Goal: Browse casually: Explore the website without a specific task or goal

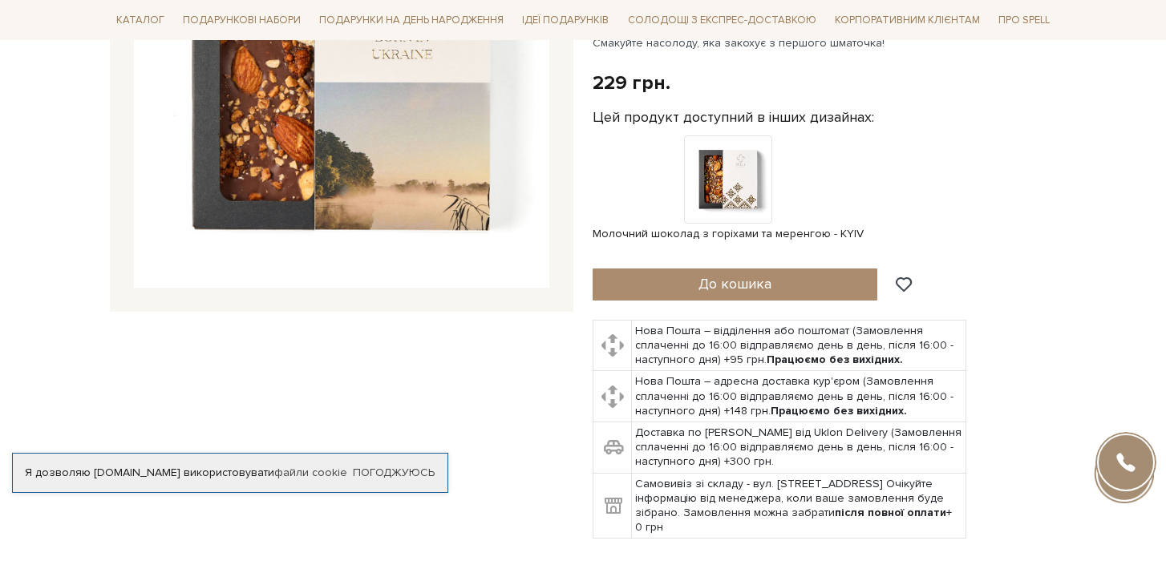
scroll to position [354, 0]
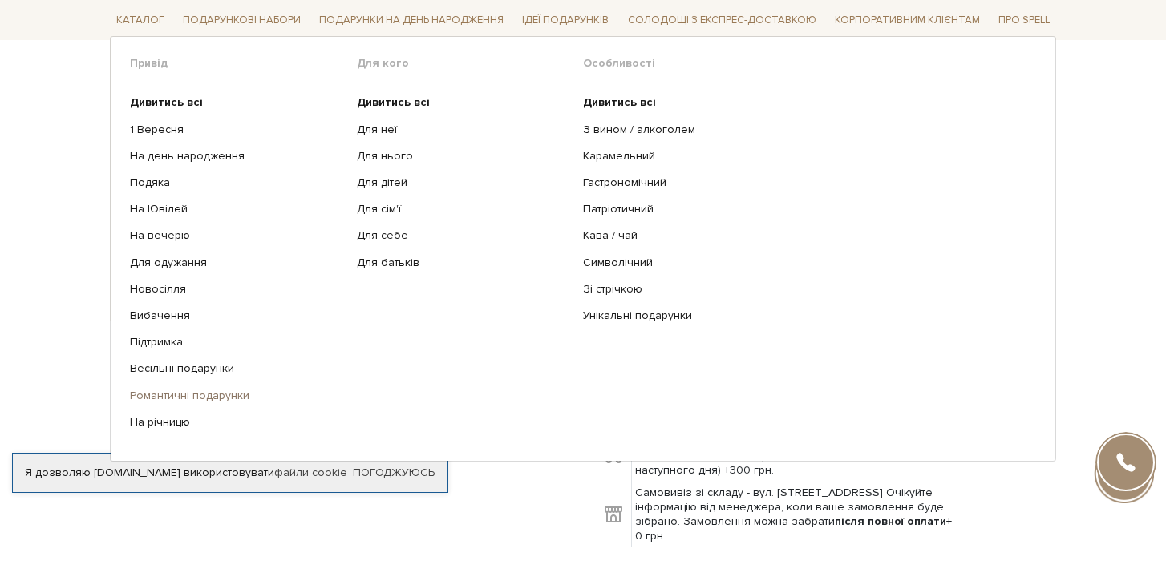
click at [230, 394] on link "Романтичні подарунки" at bounding box center [237, 395] width 215 height 14
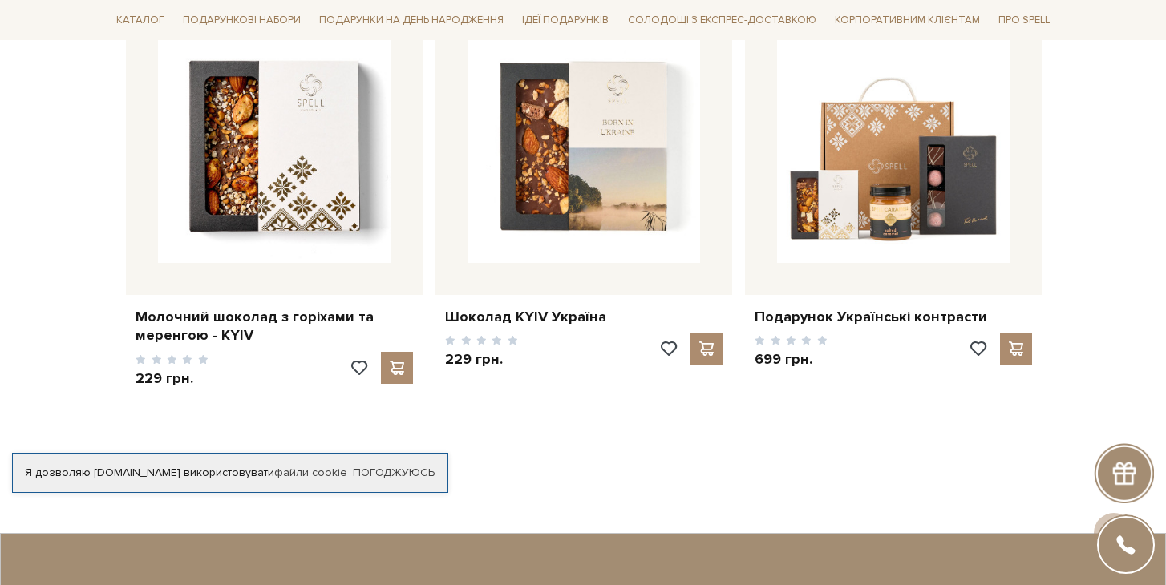
scroll to position [2498, 0]
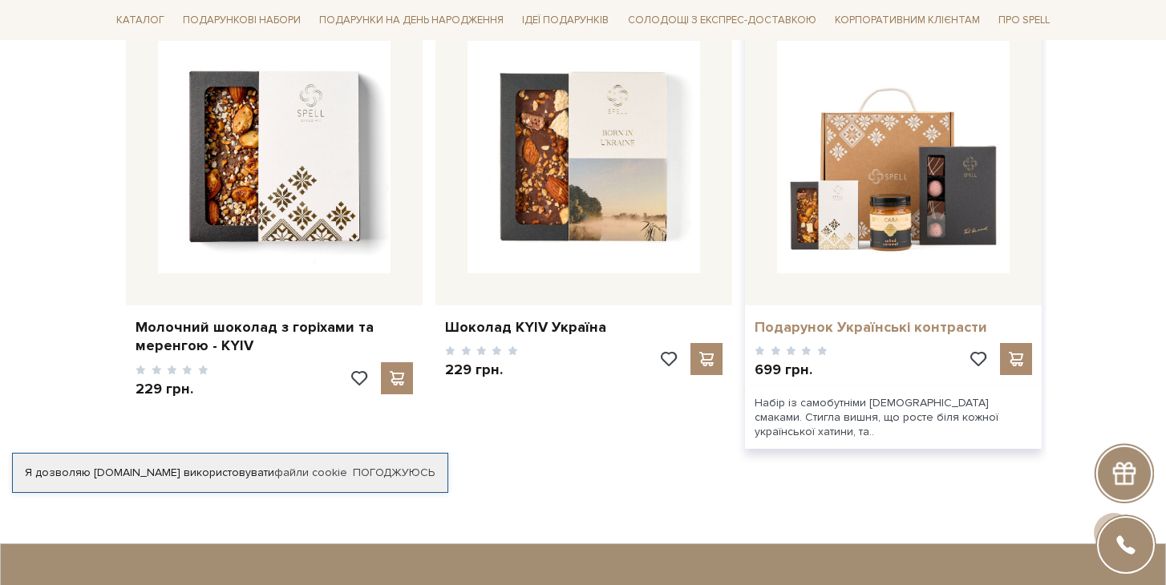
click at [935, 318] on link "Подарунок Українські контрасти" at bounding box center [893, 327] width 277 height 18
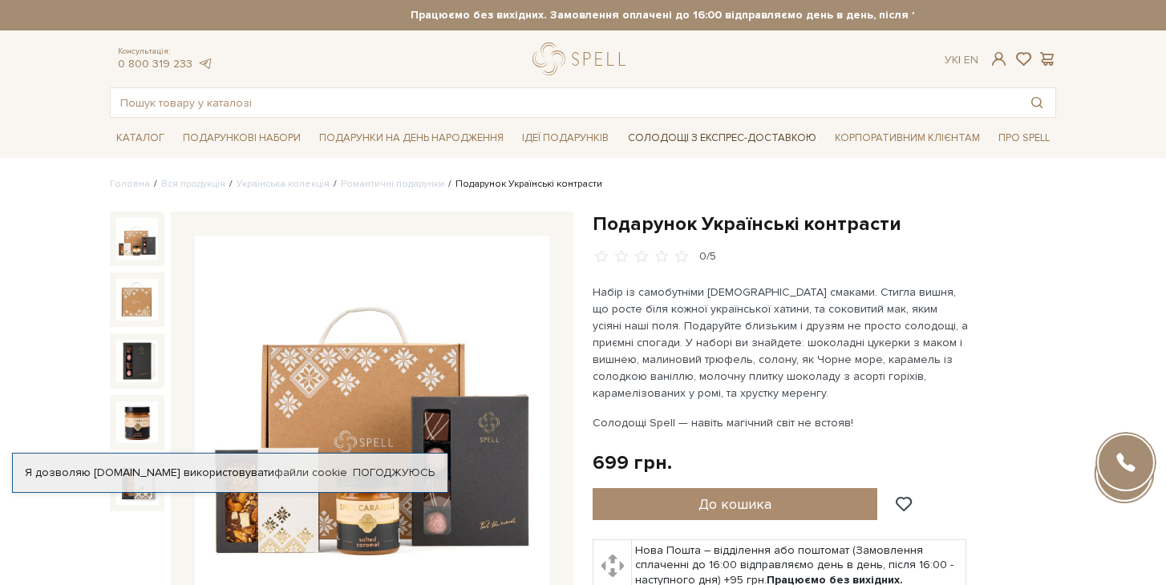
click at [694, 136] on link "Солодощі з експрес-доставкою" at bounding box center [721, 137] width 201 height 27
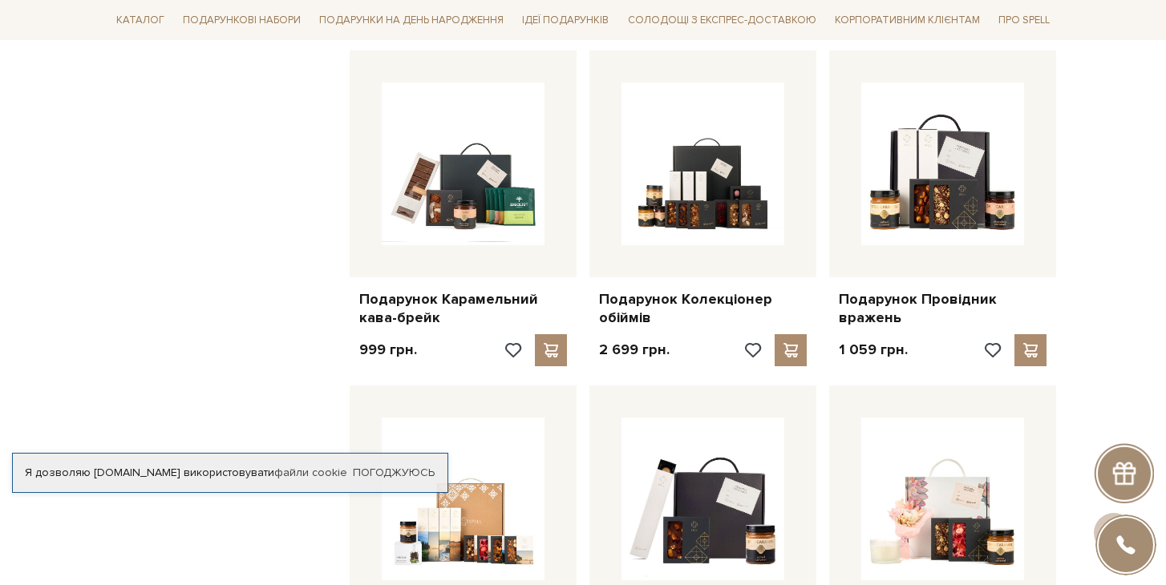
scroll to position [629, 0]
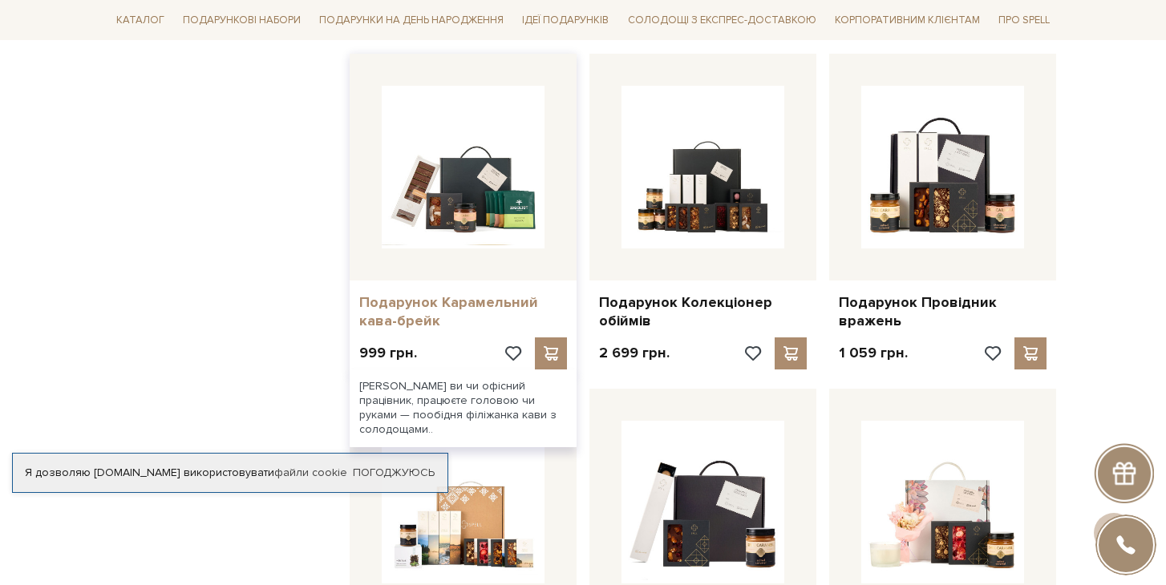
click at [461, 293] on link "Подарунок Карамельний кава-брейк" at bounding box center [463, 312] width 208 height 38
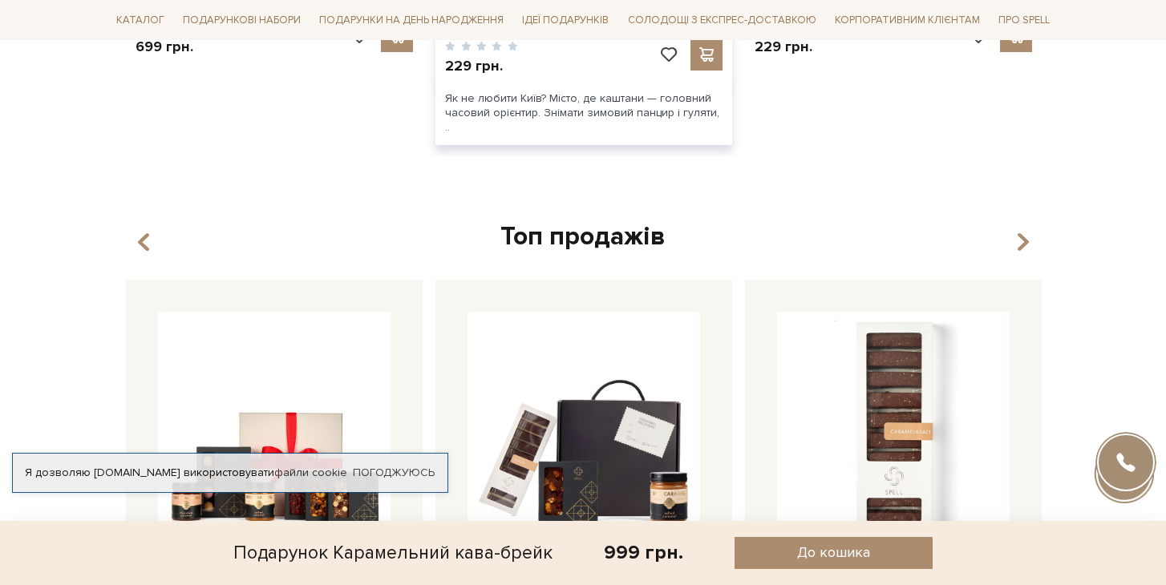
scroll to position [2213, 0]
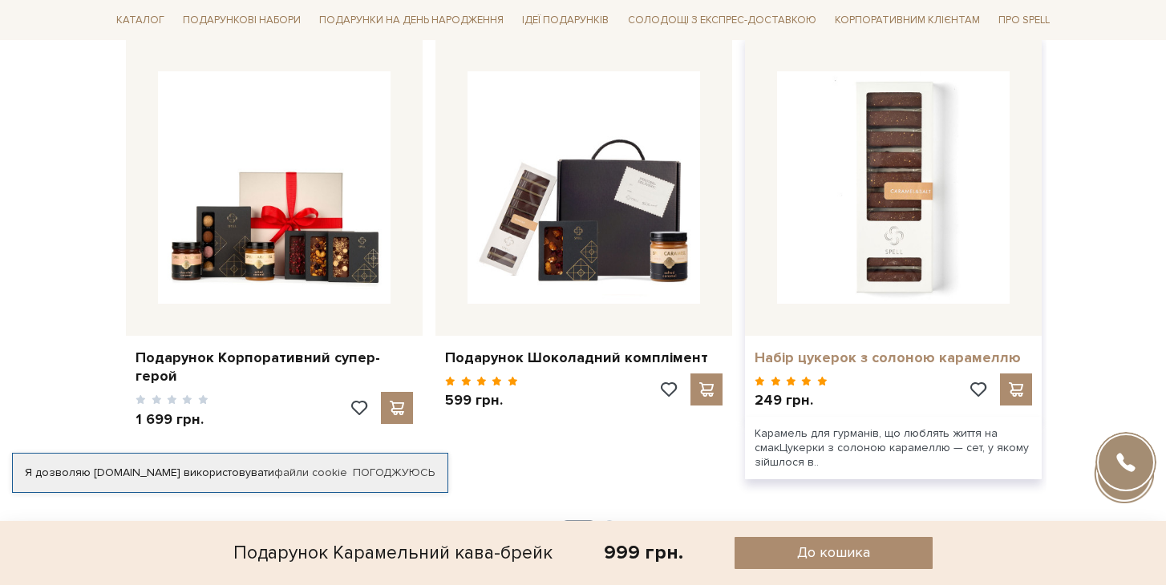
click at [901, 349] on link "Набір цукерок з солоною карамеллю" at bounding box center [893, 358] width 277 height 18
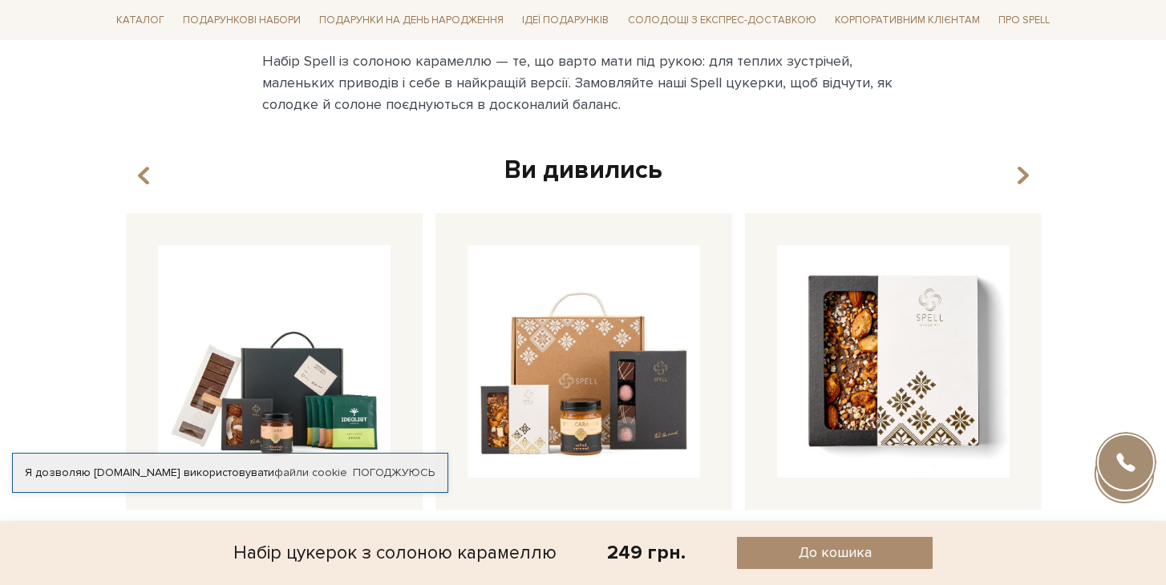
scroll to position [2029, 0]
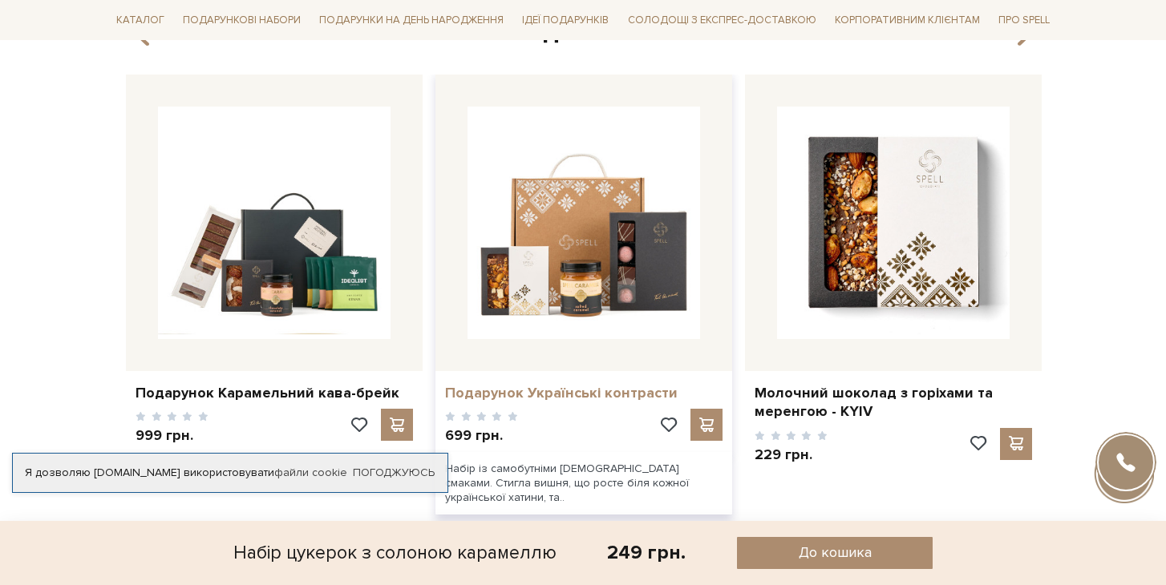
click at [510, 403] on link "Подарунок Українські контрасти" at bounding box center [583, 393] width 277 height 18
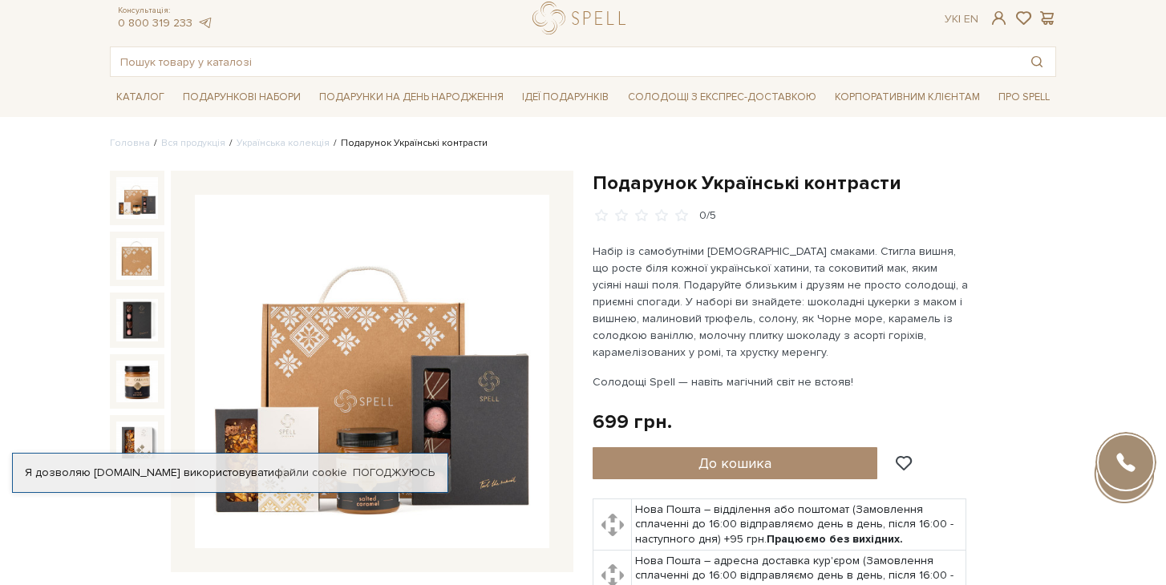
scroll to position [38, 0]
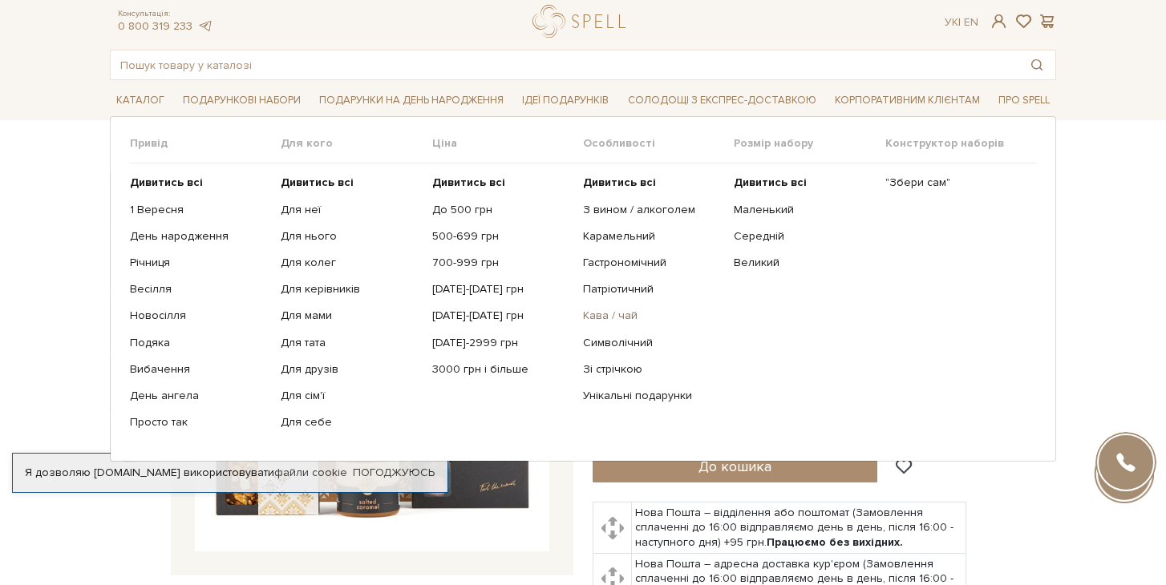
click at [617, 317] on link "Кава / чай" at bounding box center [652, 316] width 139 height 14
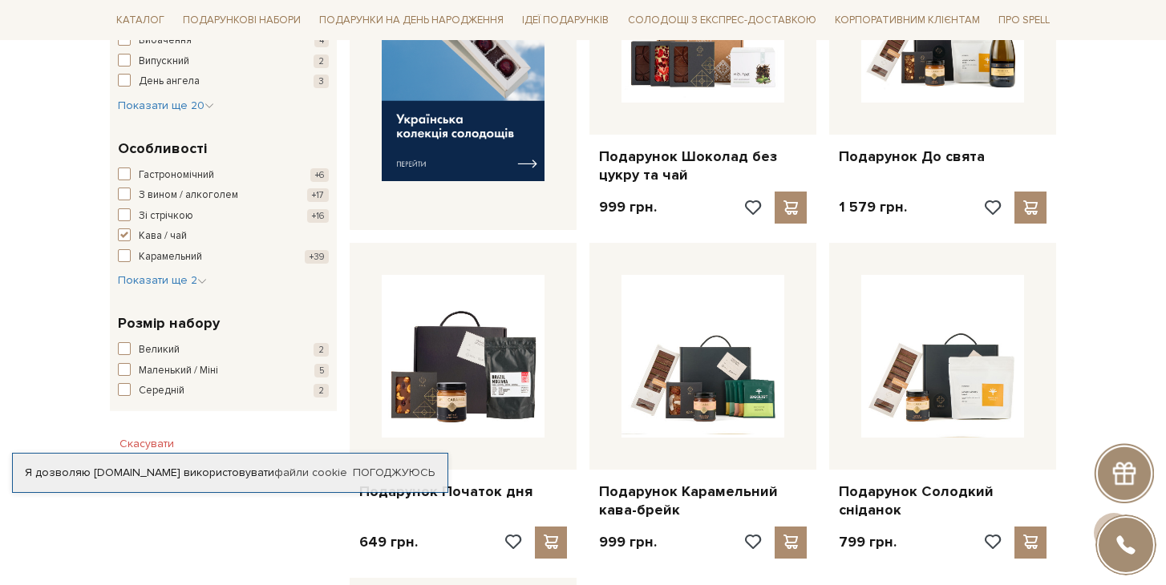
scroll to position [832, 0]
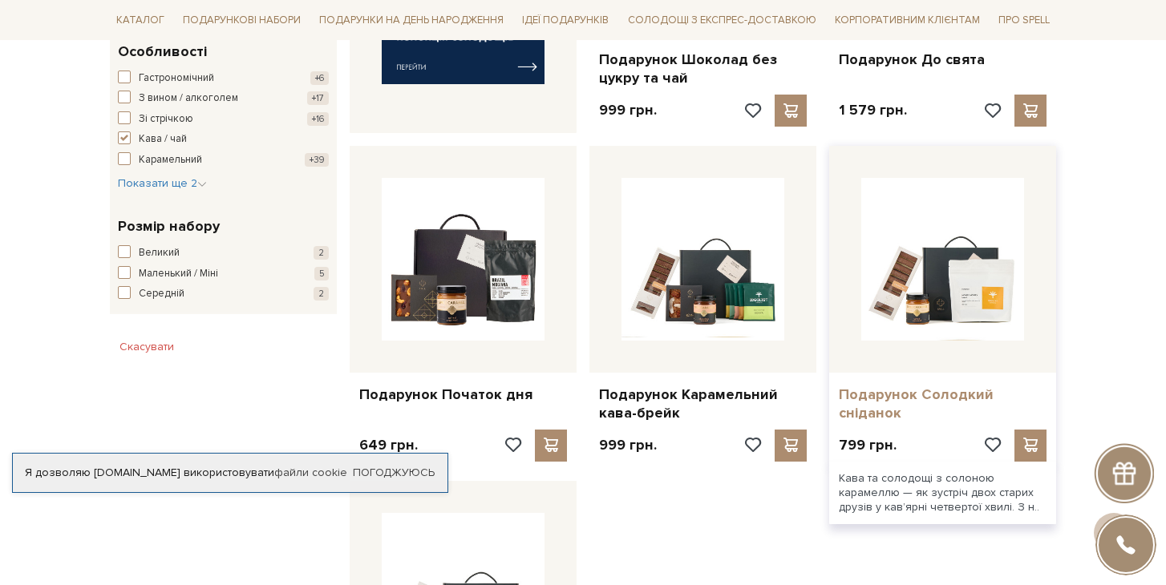
click at [885, 386] on link "Подарунок Солодкий сніданок" at bounding box center [943, 405] width 208 height 38
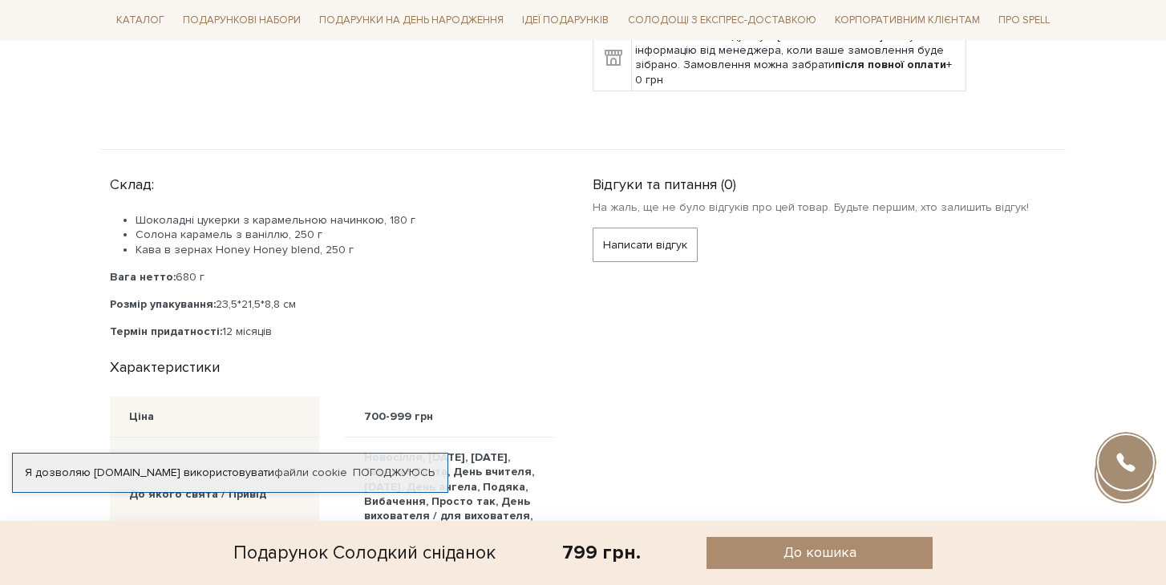
scroll to position [700, 0]
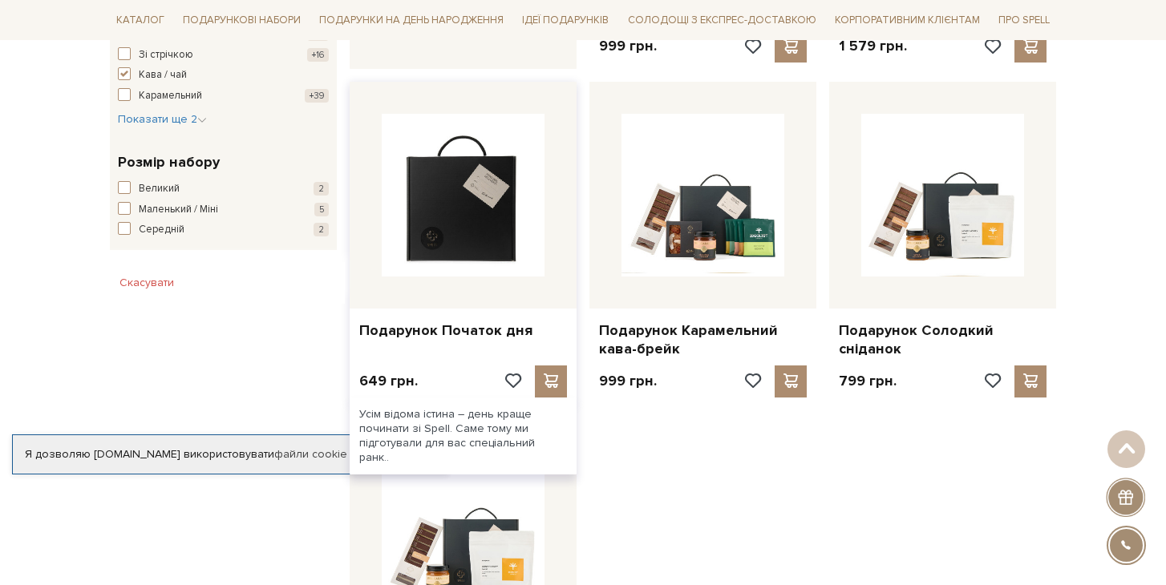
scroll to position [940, 0]
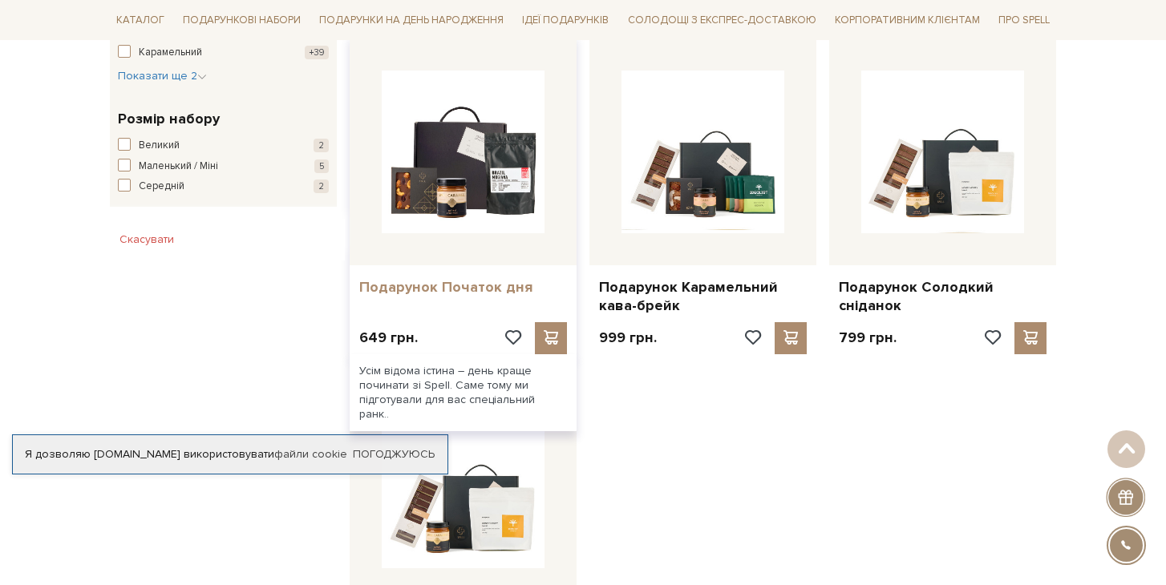
click at [462, 278] on link "Подарунок Початок дня" at bounding box center [463, 287] width 208 height 18
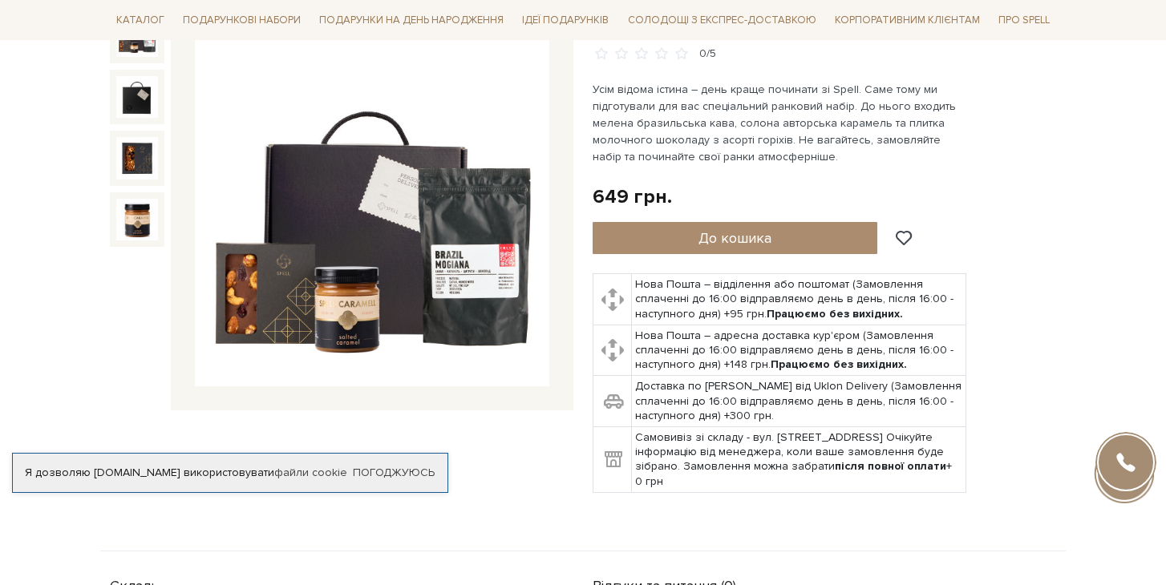
scroll to position [194, 0]
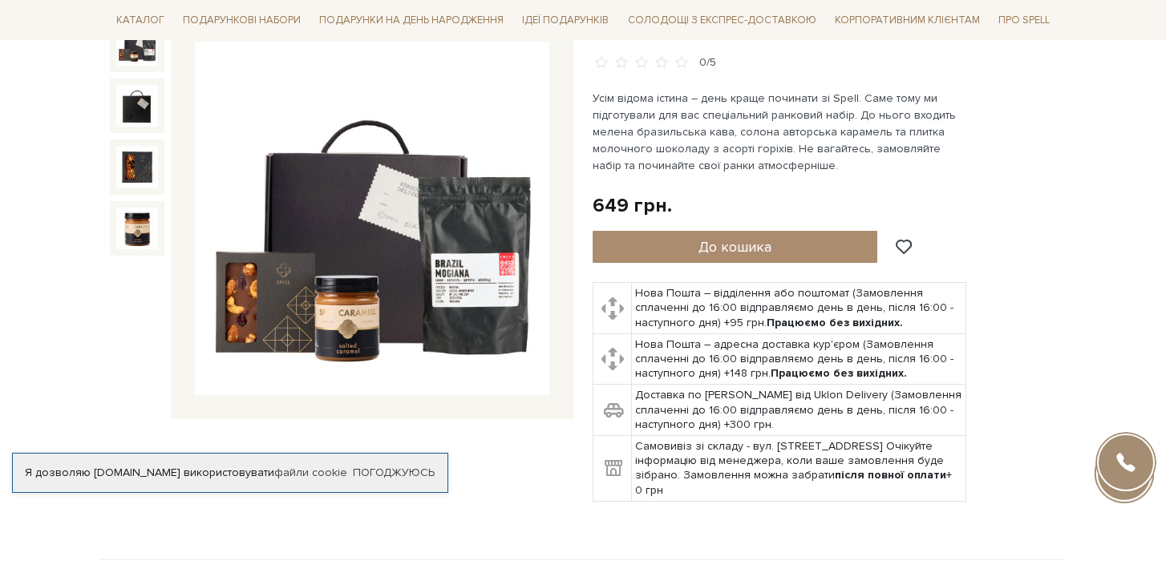
click at [462, 273] on img at bounding box center [372, 219] width 354 height 354
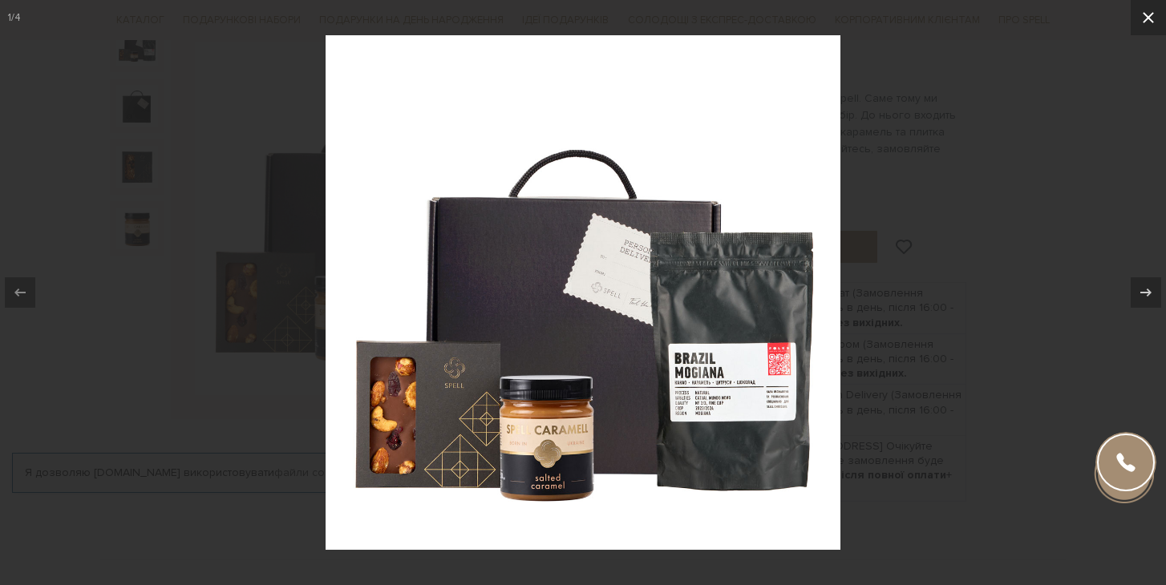
click at [1143, 22] on icon at bounding box center [1148, 17] width 19 height 19
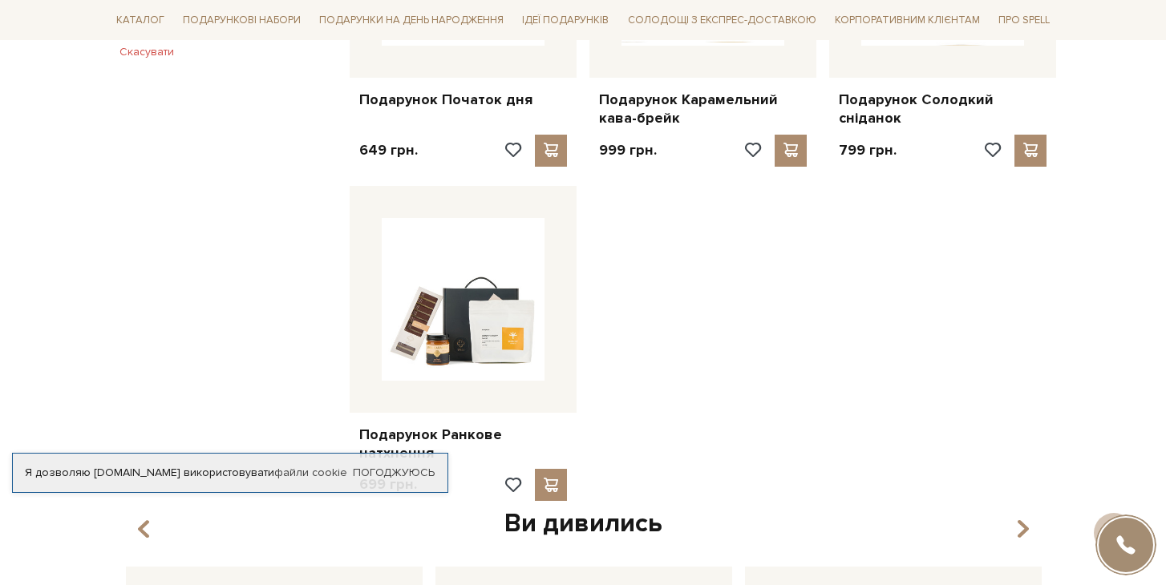
scroll to position [1141, 0]
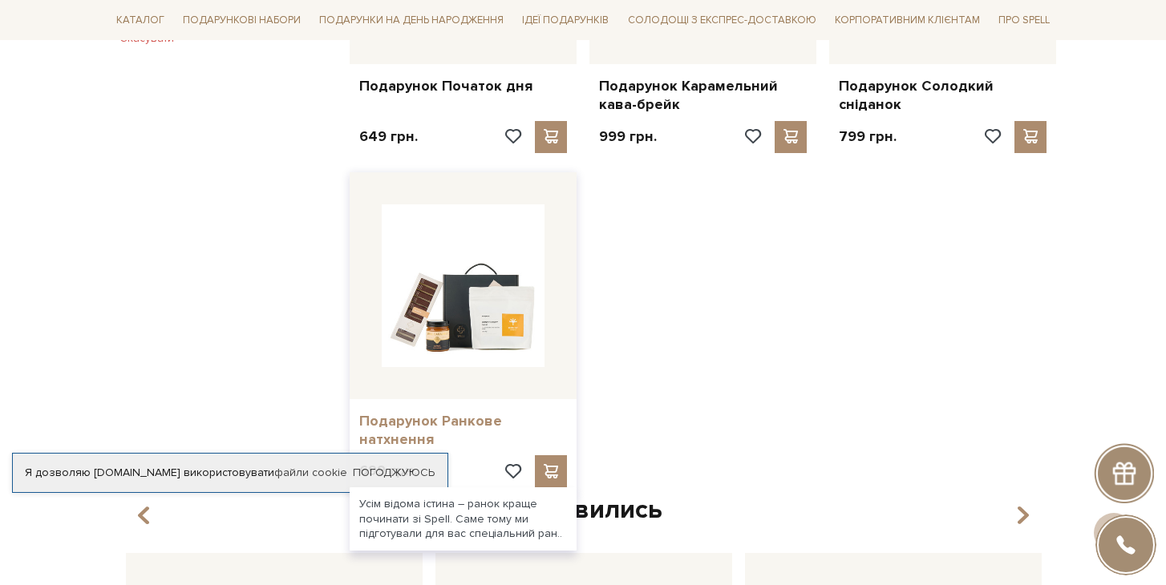
click at [455, 412] on link "Подарунок Ранкове натхнення" at bounding box center [463, 431] width 208 height 38
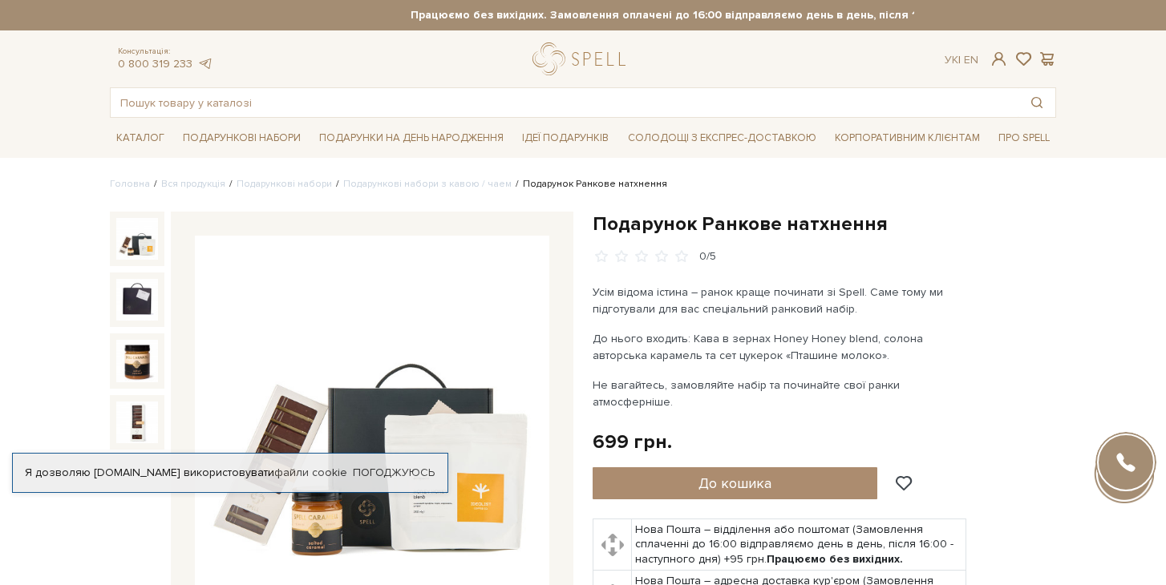
scroll to position [327, 0]
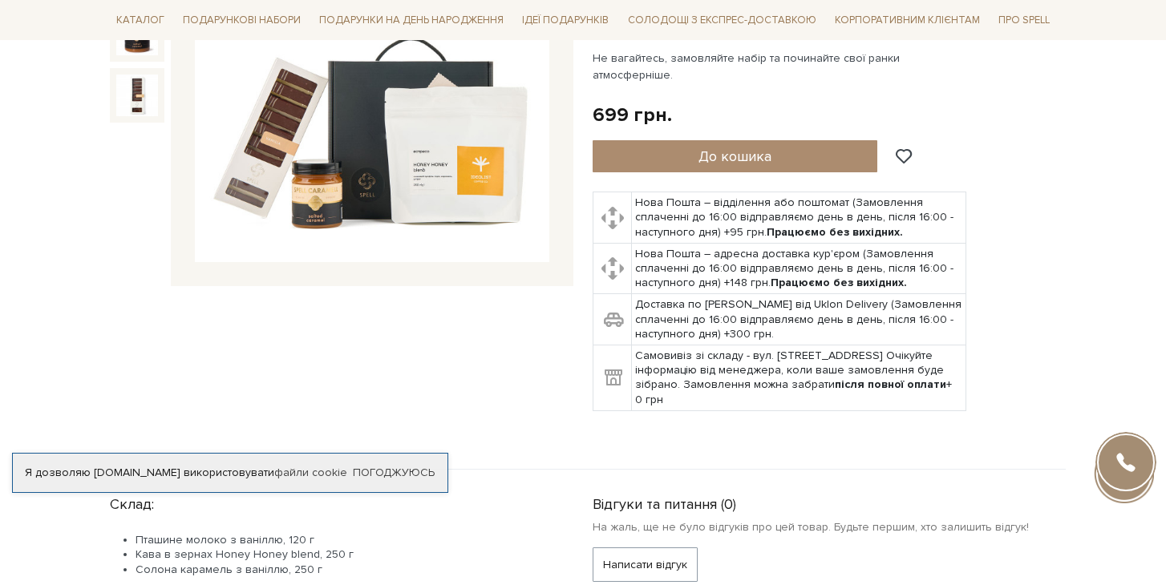
click at [441, 167] on img at bounding box center [372, 86] width 354 height 354
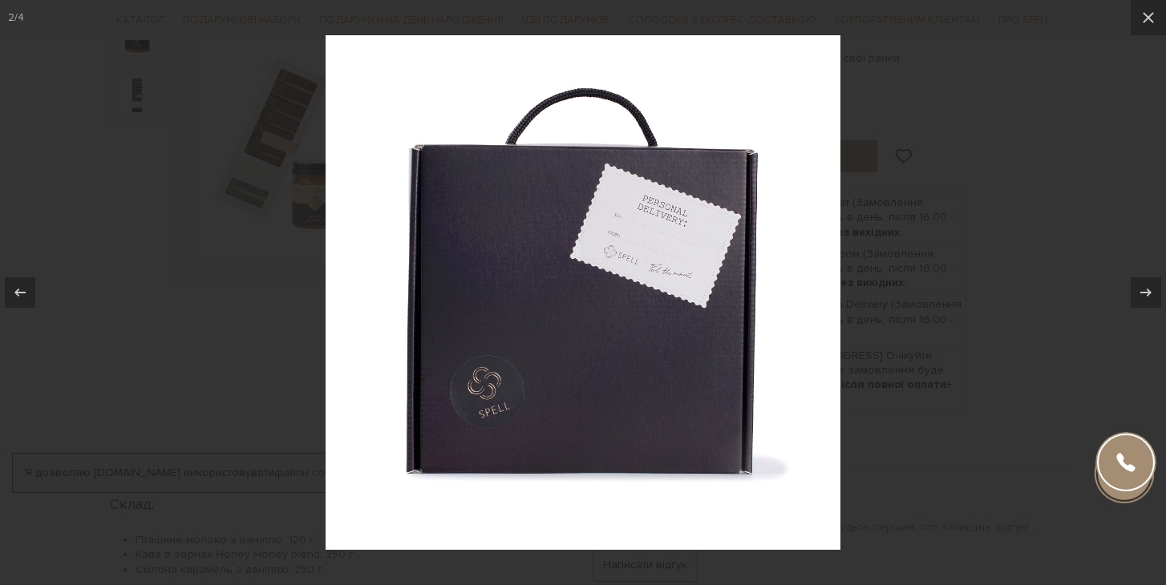
click at [664, 415] on img at bounding box center [583, 292] width 515 height 515
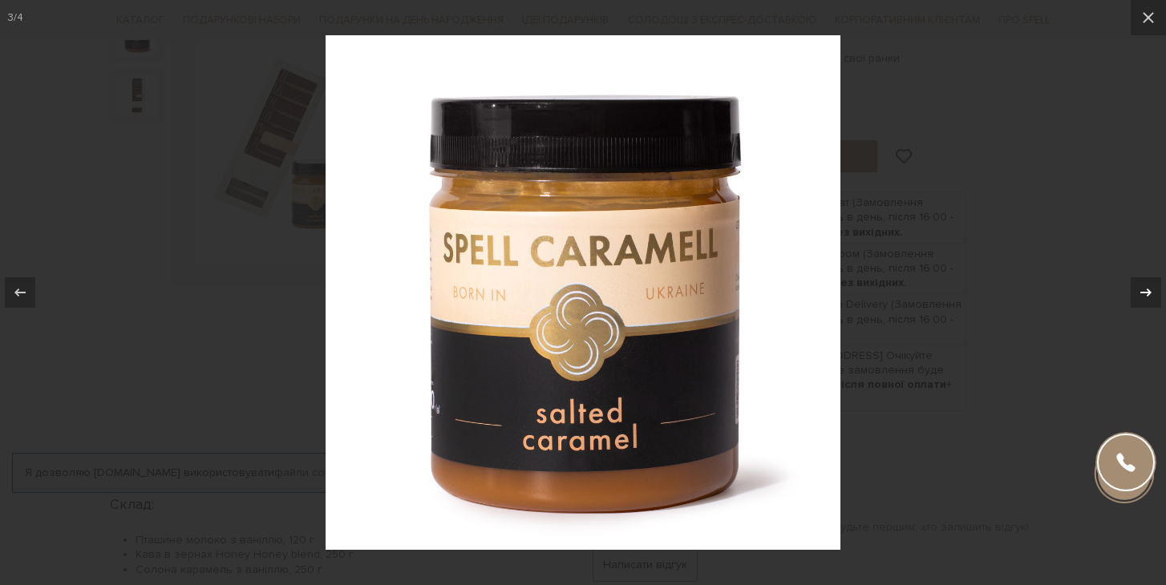
click at [1114, 301] on button at bounding box center [1138, 293] width 56 height 80
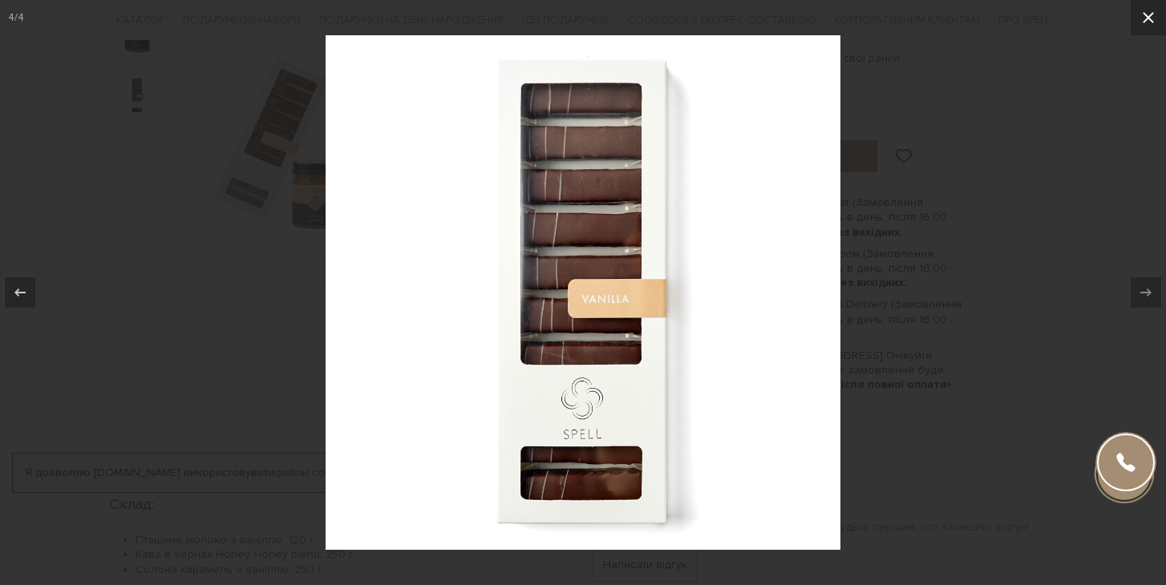
click at [1153, 23] on icon at bounding box center [1148, 17] width 19 height 19
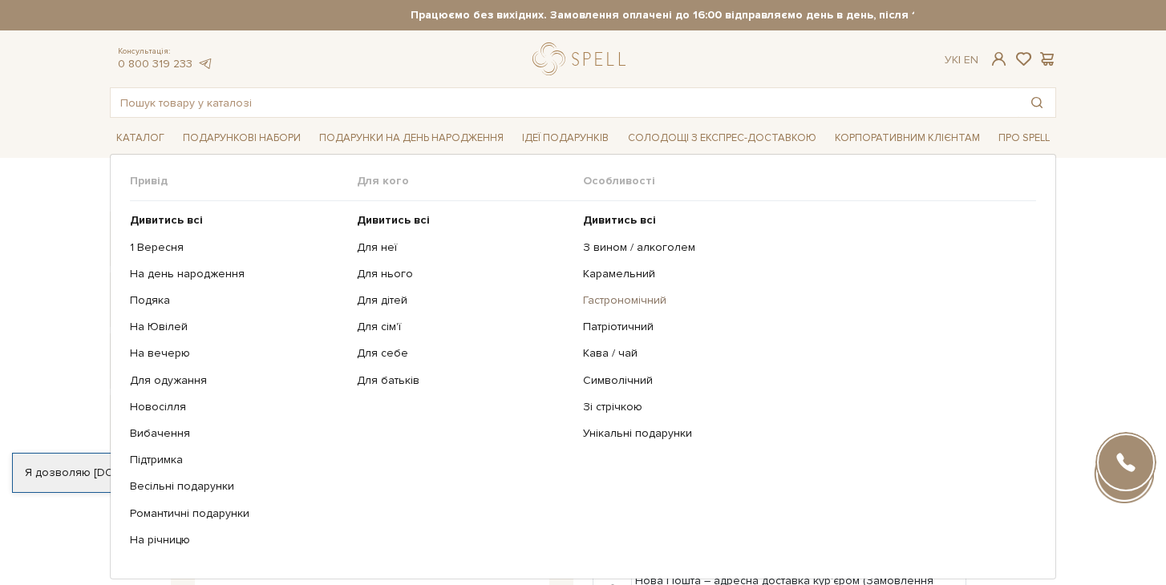
click at [634, 301] on link "Гастрономічний" at bounding box center [803, 300] width 441 height 14
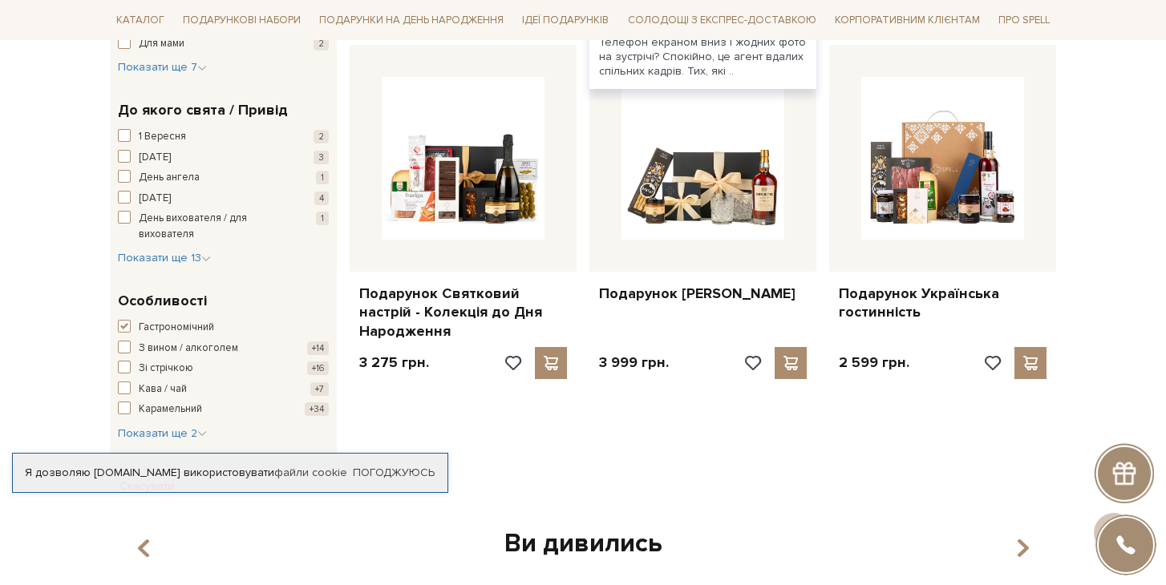
scroll to position [599, 0]
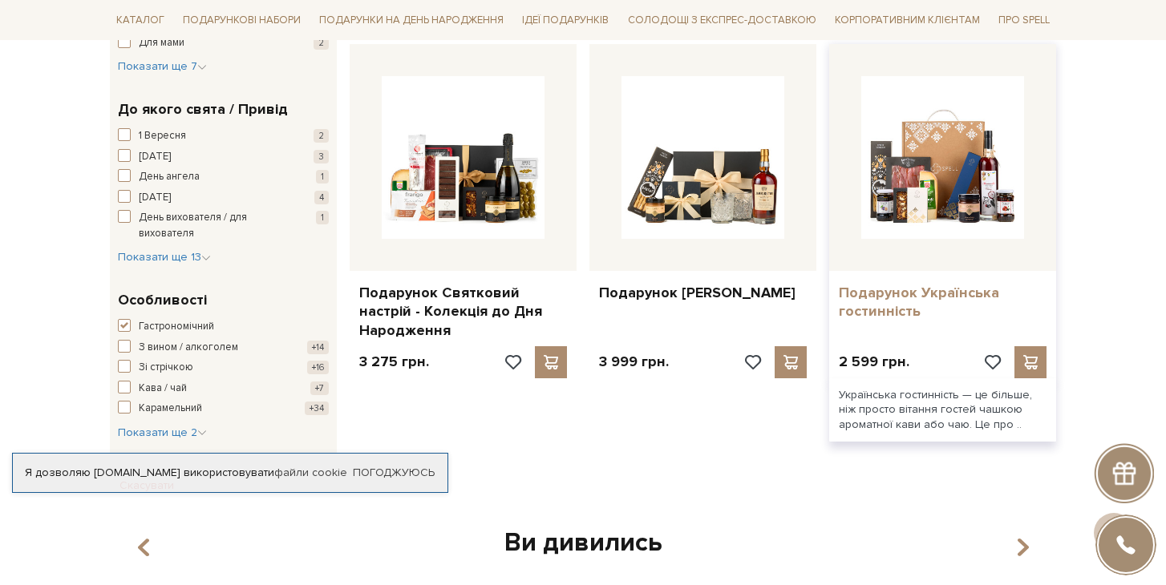
click at [925, 300] on link "Подарунок Українська гостинність" at bounding box center [943, 303] width 208 height 38
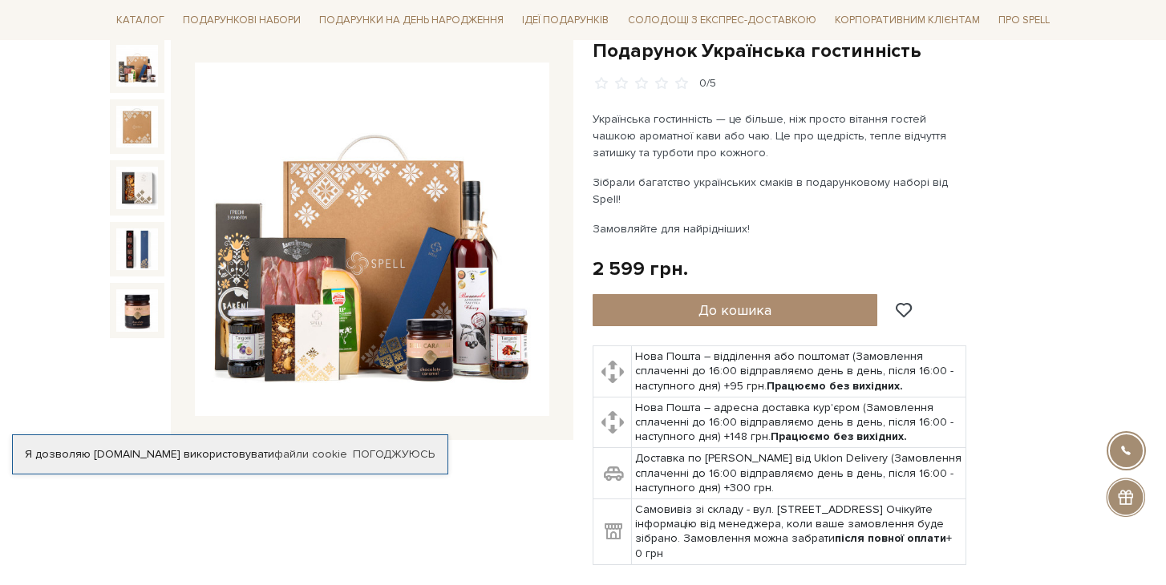
scroll to position [185, 0]
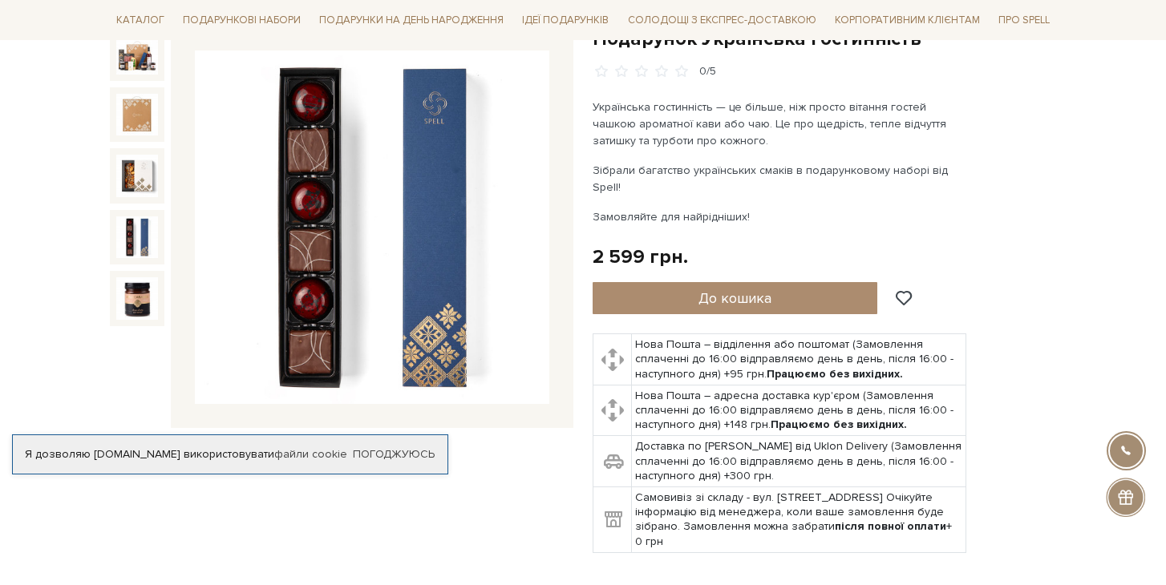
click at [146, 248] on img at bounding box center [137, 237] width 42 height 42
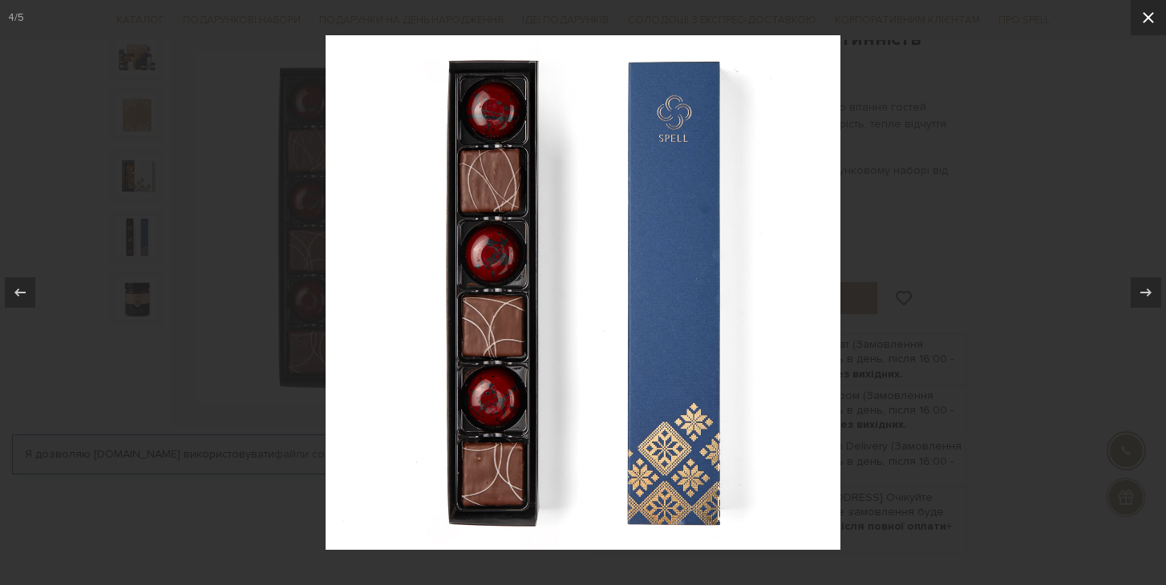
click at [1145, 22] on icon at bounding box center [1148, 17] width 19 height 19
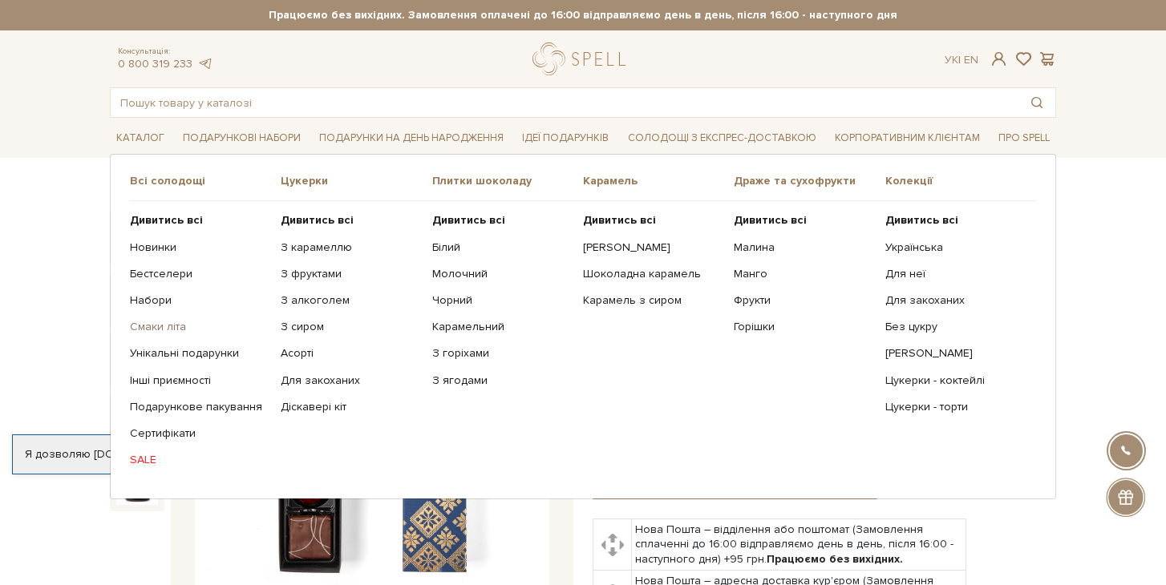
click at [151, 321] on link "Смаки літа" at bounding box center [199, 327] width 139 height 14
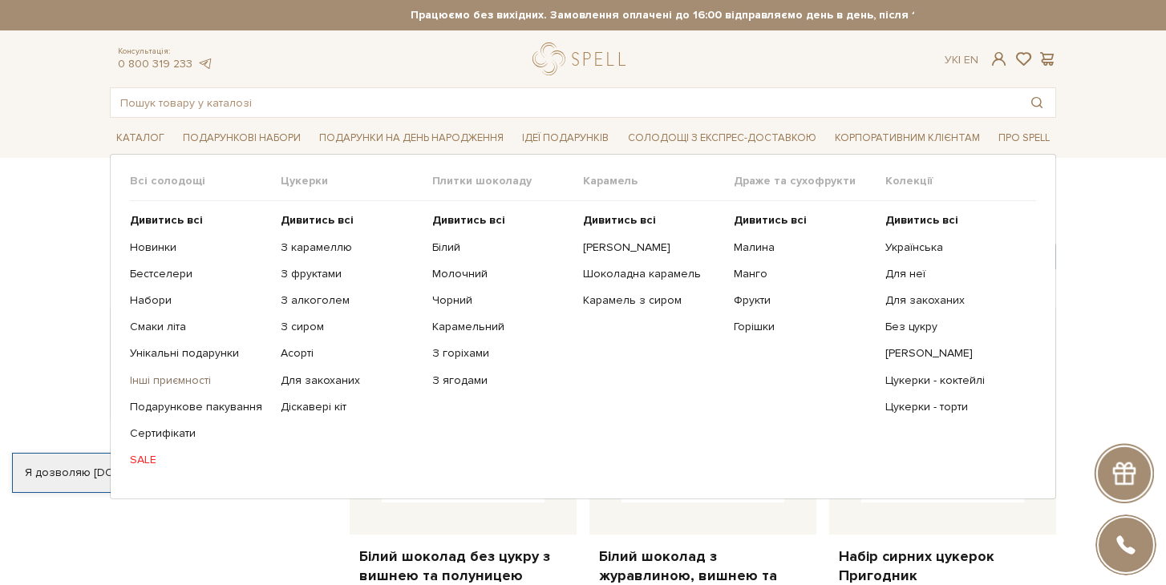
click at [185, 379] on link "Інші приємності" at bounding box center [199, 381] width 139 height 14
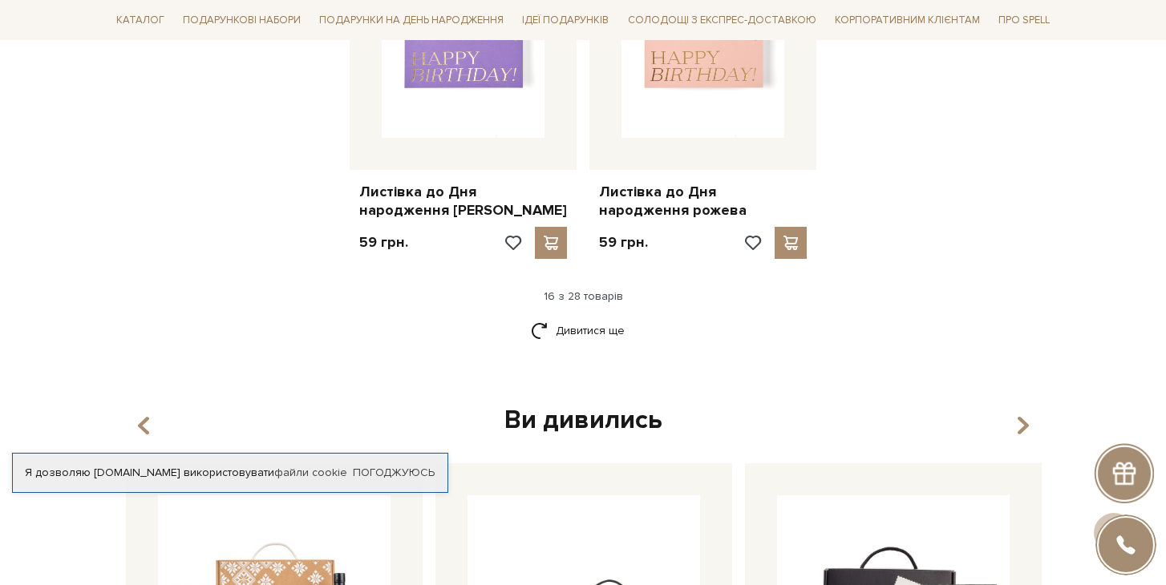
scroll to position [2093, 0]
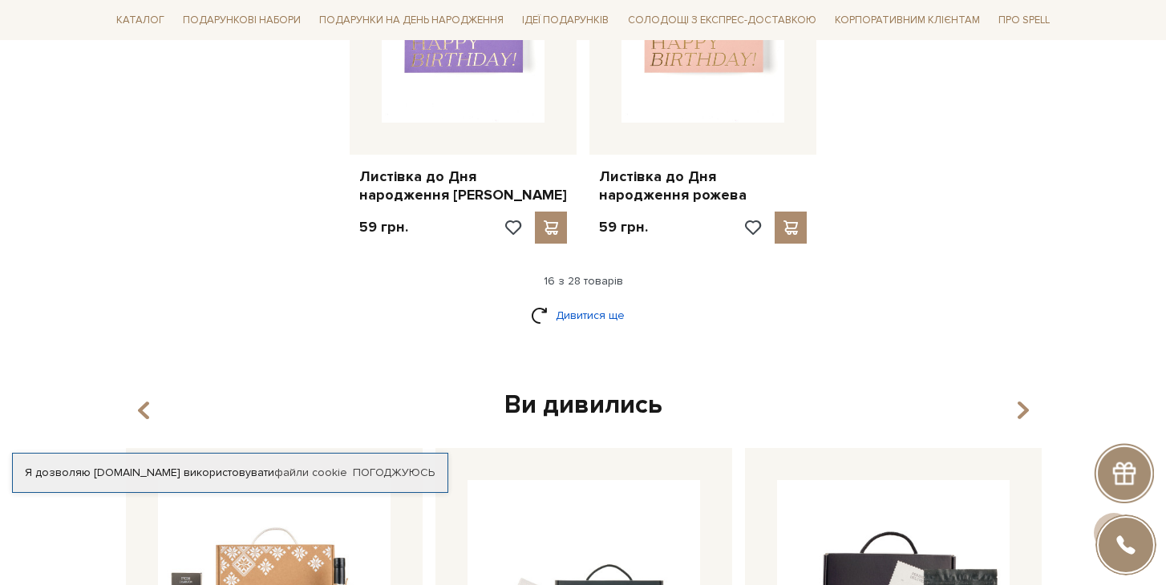
click at [606, 322] on link "Дивитися ще" at bounding box center [583, 315] width 104 height 28
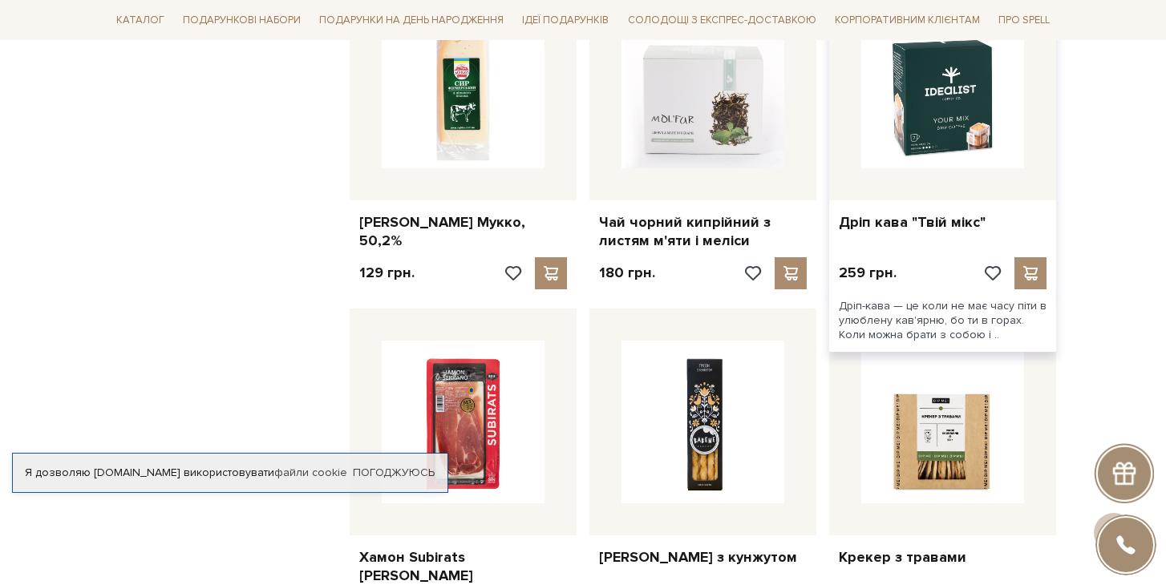
scroll to position [2721, 0]
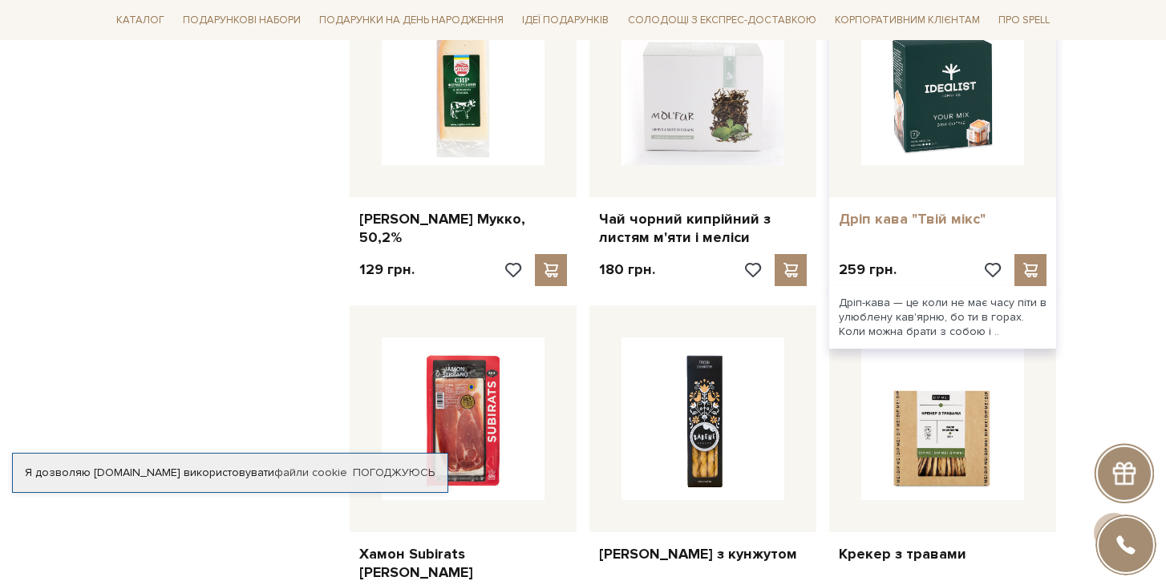
click at [908, 225] on link "Дріп кава "Твій мікс"" at bounding box center [943, 219] width 208 height 18
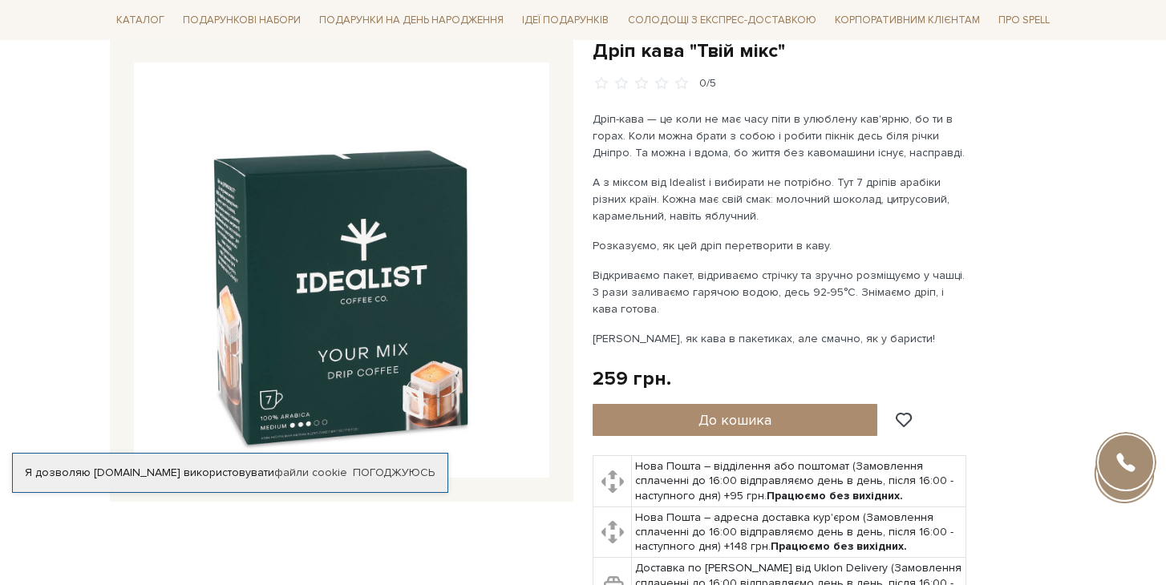
scroll to position [241, 0]
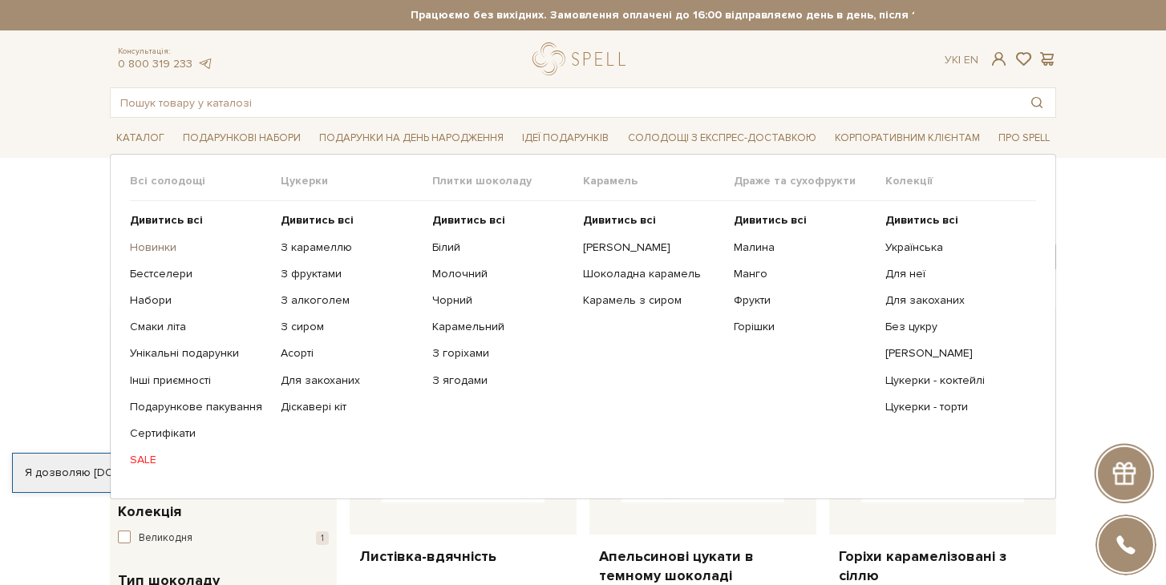
click at [164, 249] on link "Новинки" at bounding box center [199, 248] width 139 height 14
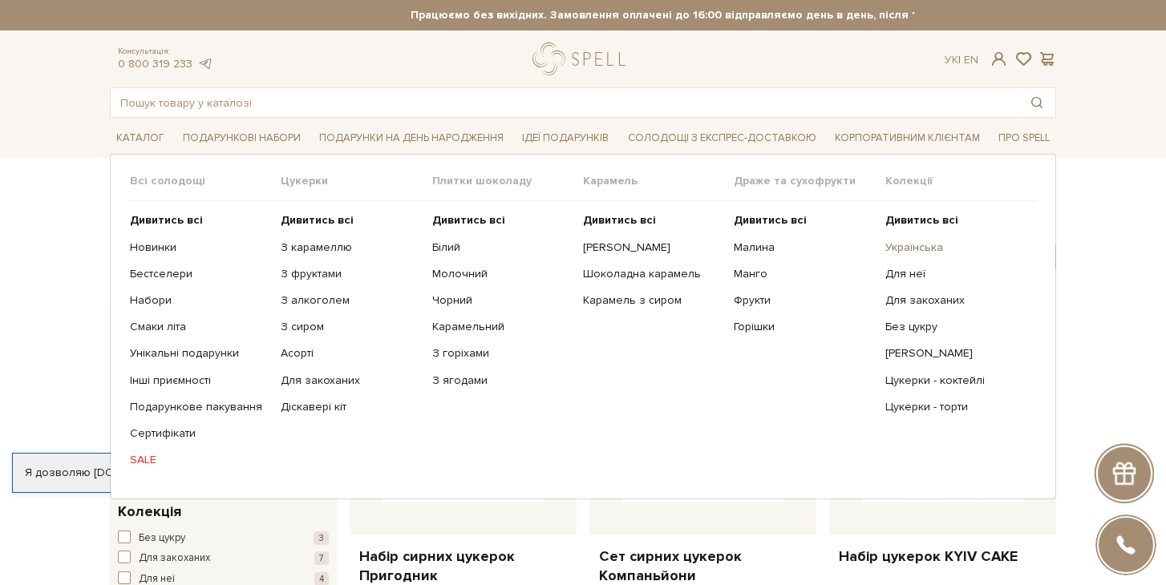
click at [921, 248] on link "Українська" at bounding box center [954, 248] width 139 height 14
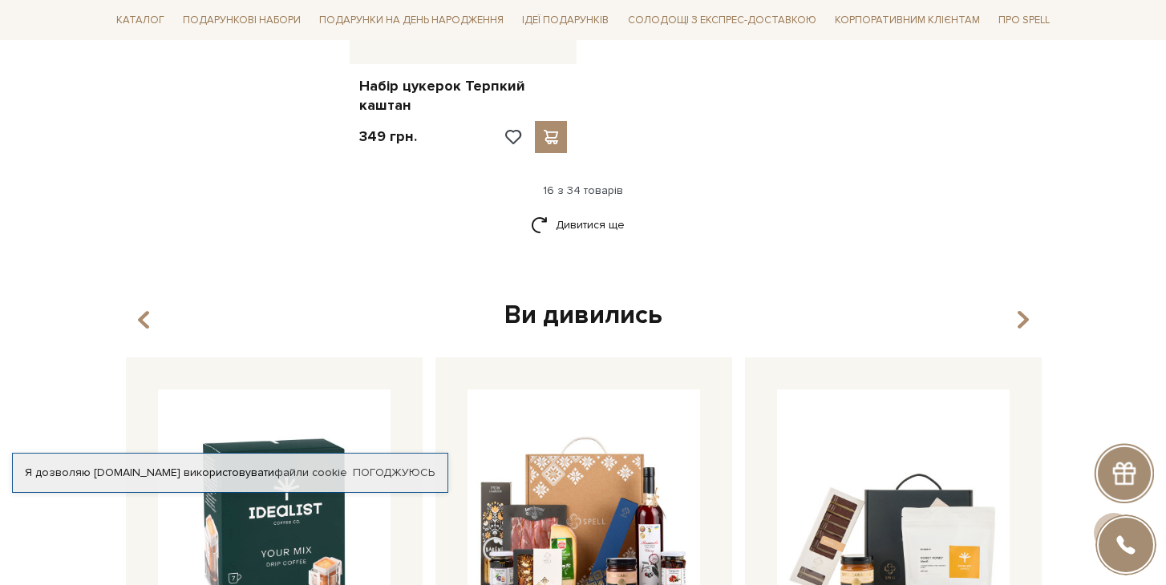
scroll to position [2315, 0]
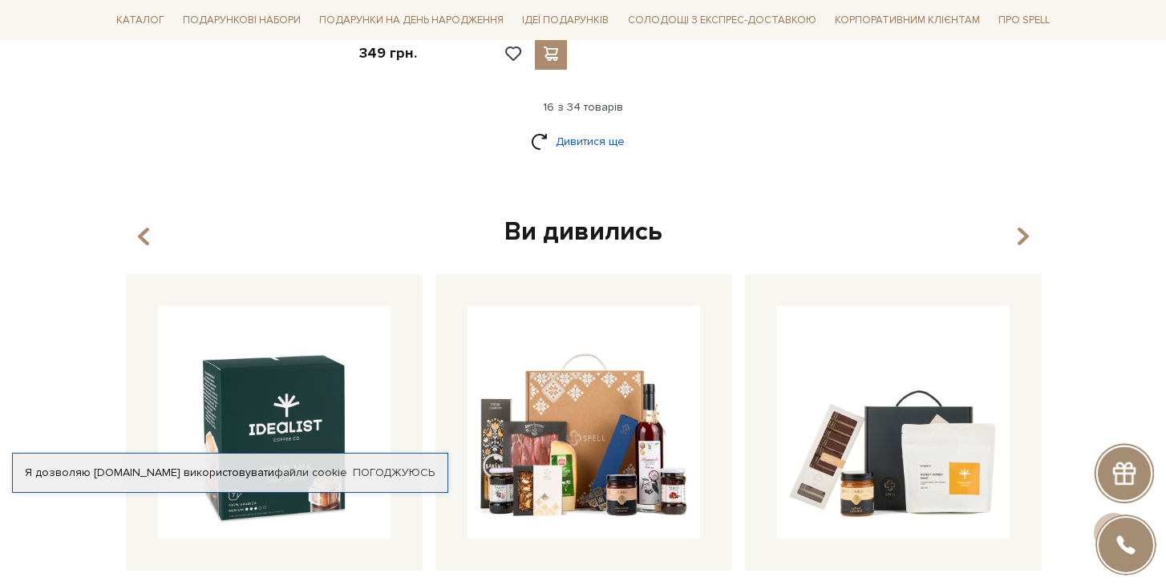
click at [588, 127] on link "Дивитися ще" at bounding box center [583, 141] width 104 height 28
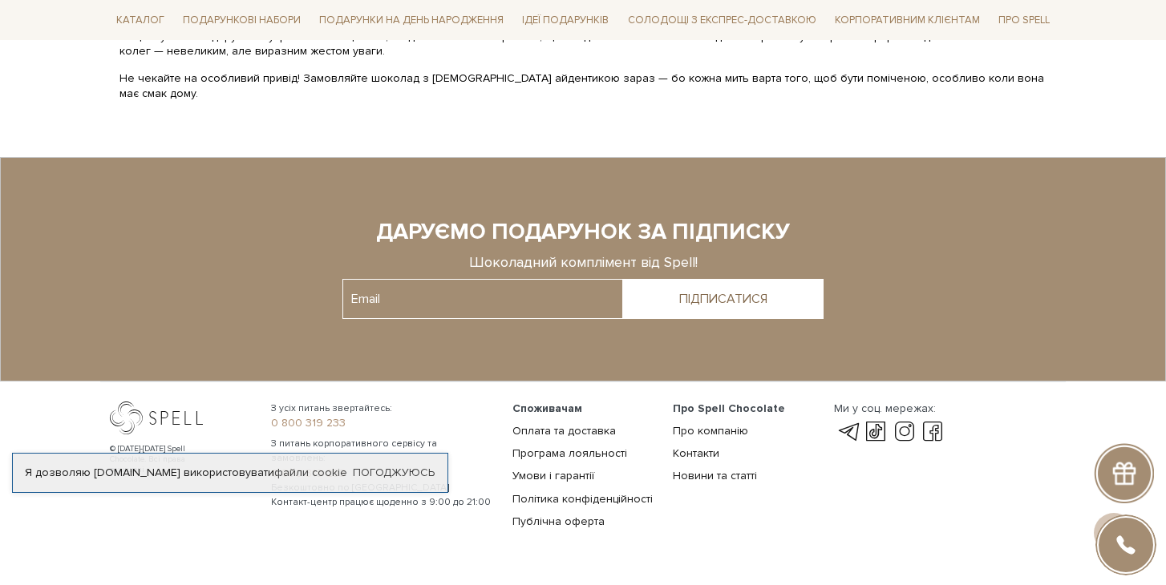
scroll to position [5533, 0]
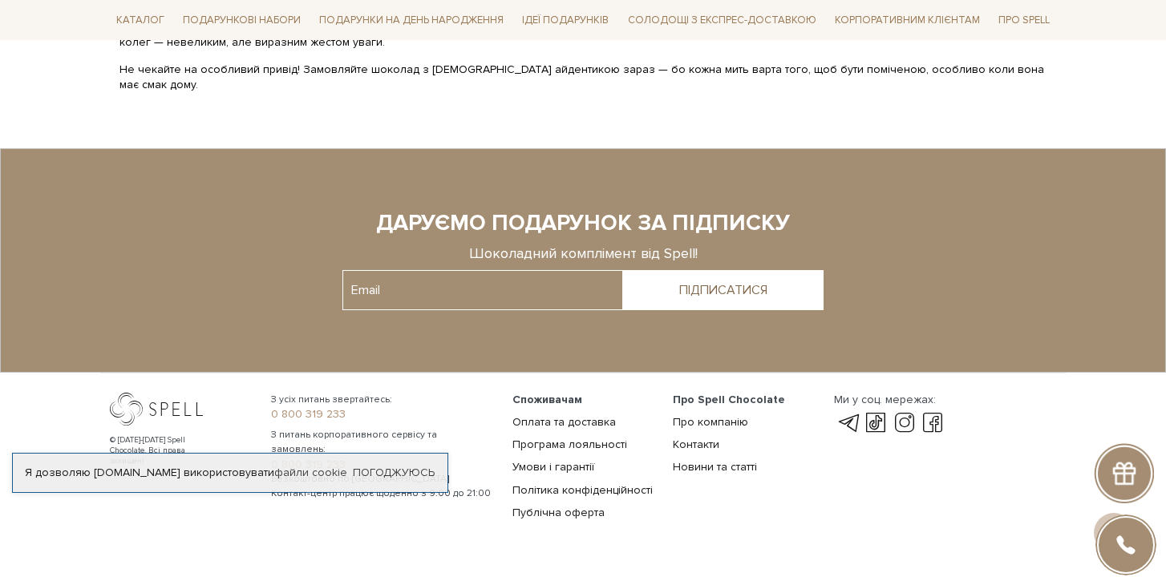
click at [574, 438] on link "Програма лояльності" at bounding box center [569, 445] width 115 height 14
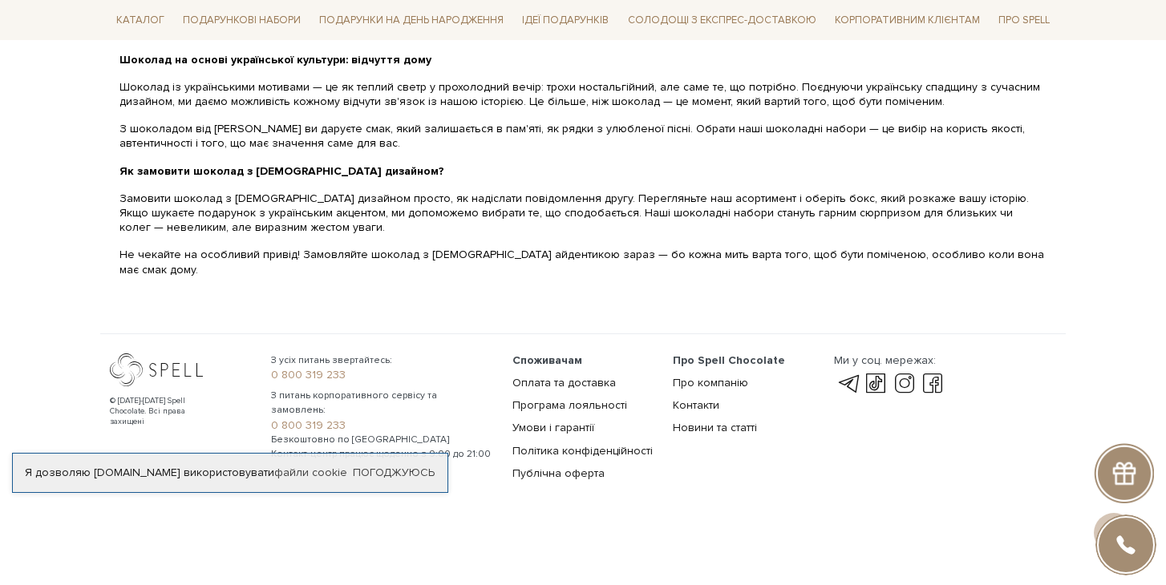
scroll to position [5308, 0]
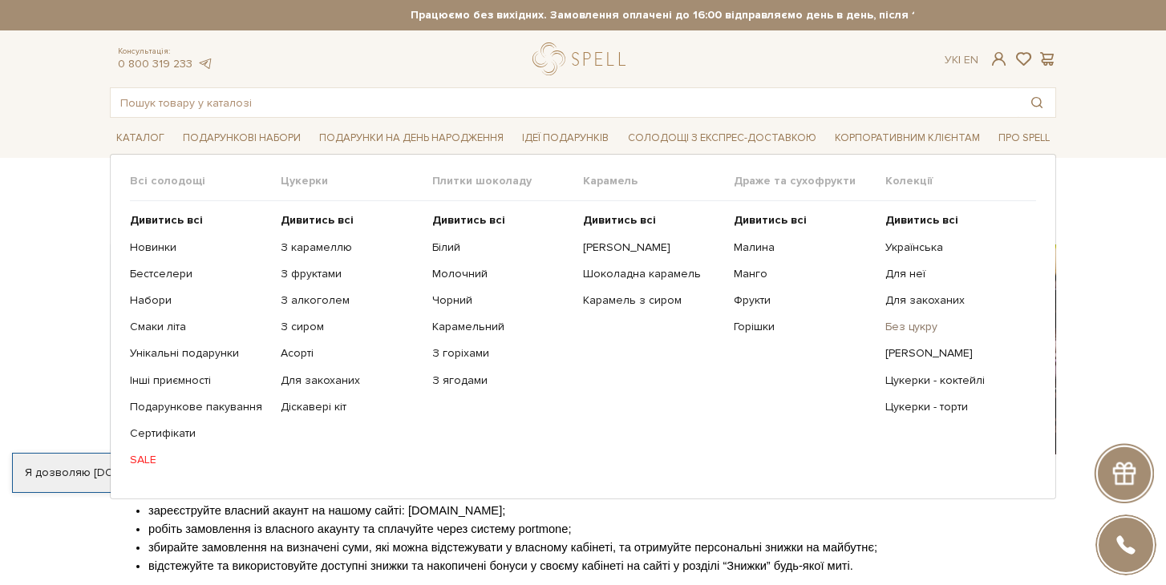
click at [922, 330] on link "Без цукру" at bounding box center [954, 327] width 139 height 14
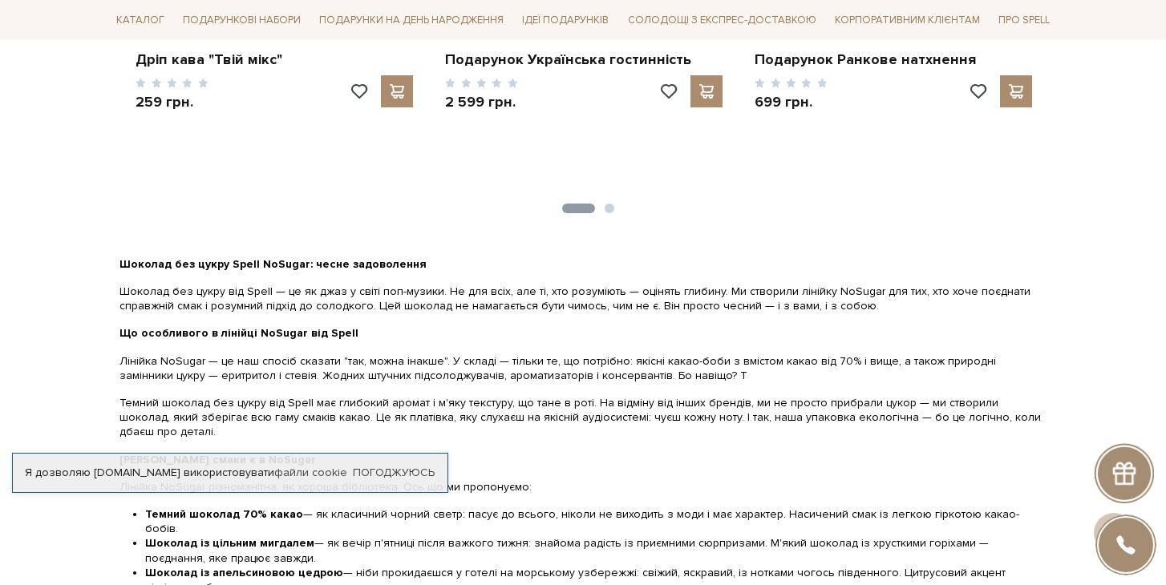
scroll to position [1648, 0]
